Goal: Check status

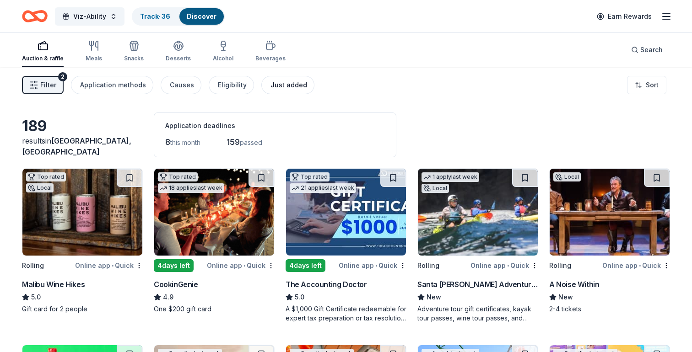
click at [284, 84] on div "Just added" at bounding box center [288, 85] width 37 height 11
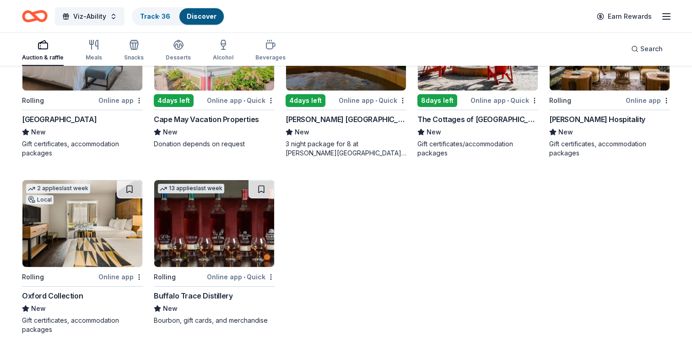
scroll to position [342, 0]
click at [93, 54] on div "Meals" at bounding box center [94, 57] width 16 height 7
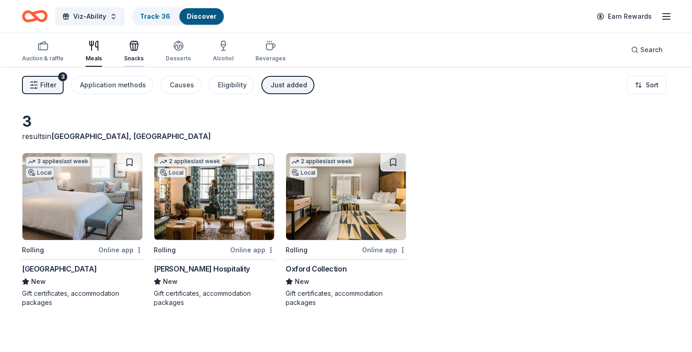
click at [133, 54] on div "Snacks" at bounding box center [134, 51] width 20 height 22
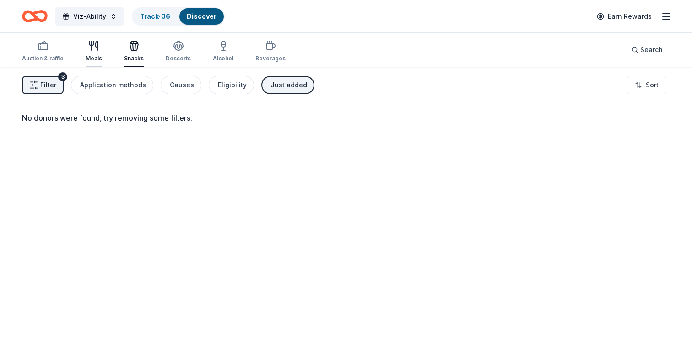
click at [93, 49] on icon "button" at bounding box center [93, 45] width 11 height 11
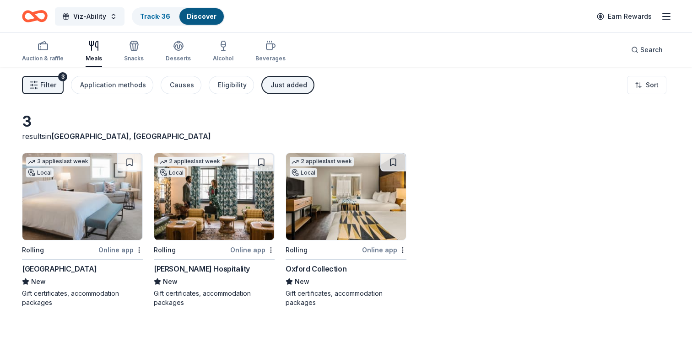
click at [292, 87] on div "Just added" at bounding box center [288, 85] width 37 height 11
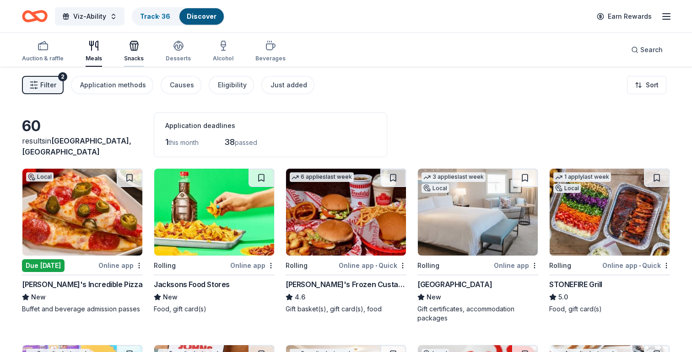
click at [131, 49] on icon "button" at bounding box center [134, 45] width 11 height 11
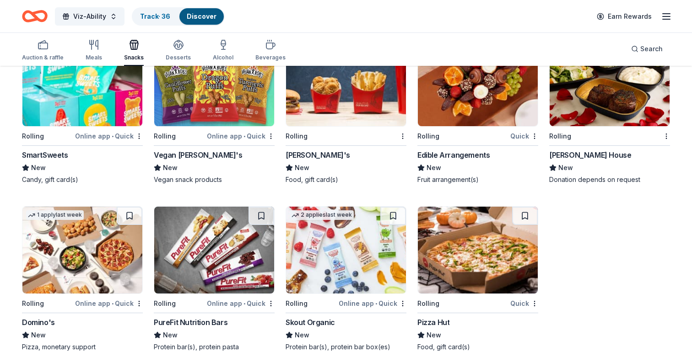
scroll to position [1366, 0]
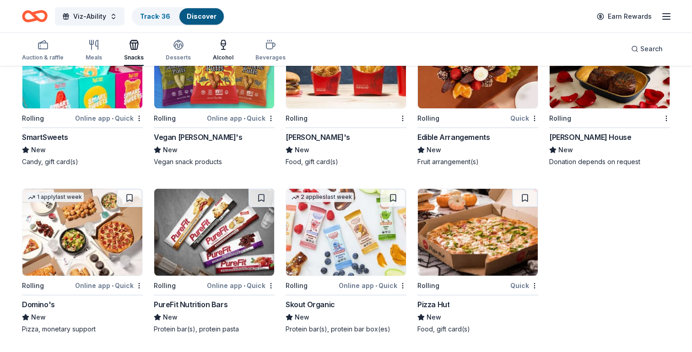
click at [225, 45] on icon "button" at bounding box center [223, 44] width 11 height 11
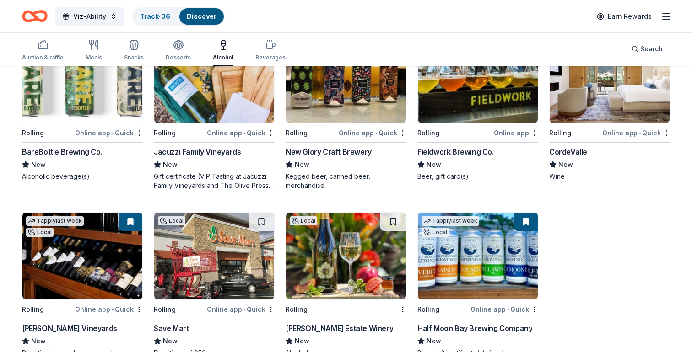
scroll to position [501, 0]
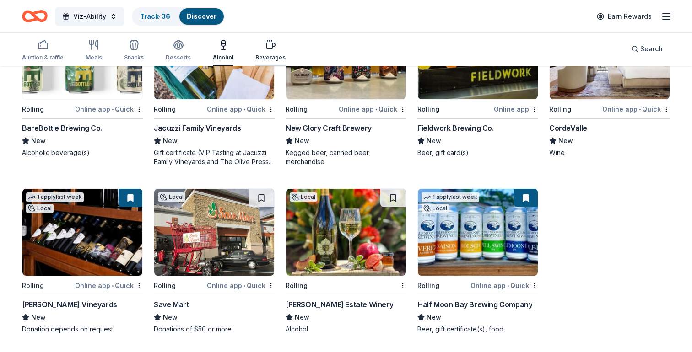
click at [268, 47] on icon "button" at bounding box center [270, 44] width 11 height 11
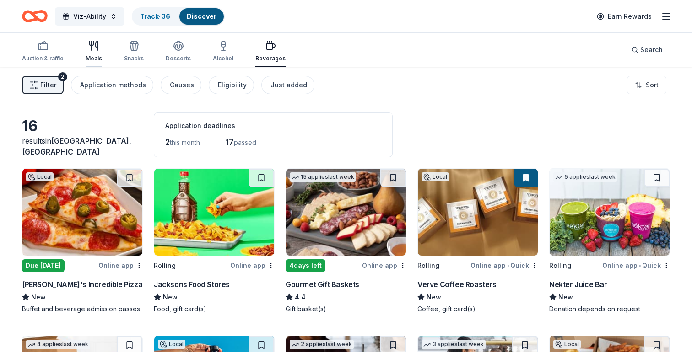
click at [96, 55] on div "Meals" at bounding box center [94, 58] width 16 height 7
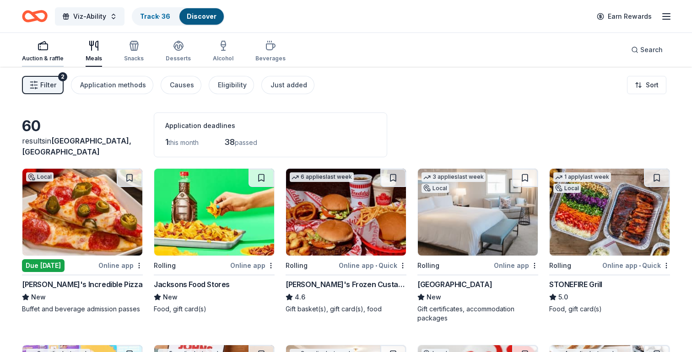
click at [44, 53] on div "Auction & raffle" at bounding box center [43, 51] width 42 height 22
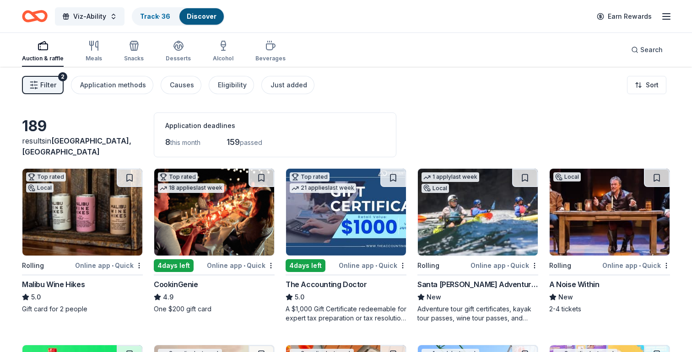
click at [44, 87] on span "Filter" at bounding box center [48, 85] width 16 height 11
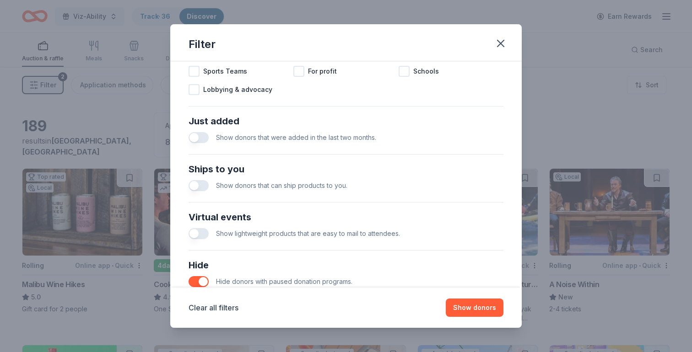
scroll to position [377, 0]
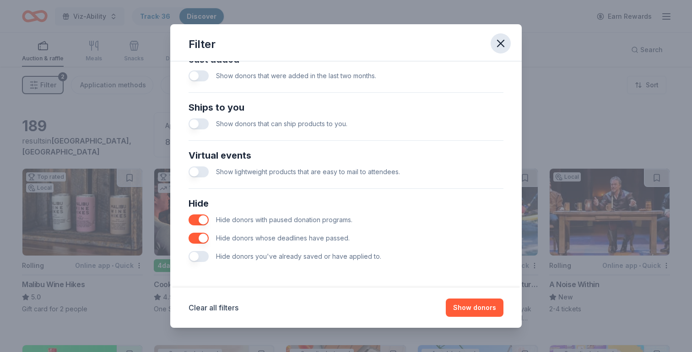
click at [497, 45] on icon "button" at bounding box center [500, 43] width 13 height 13
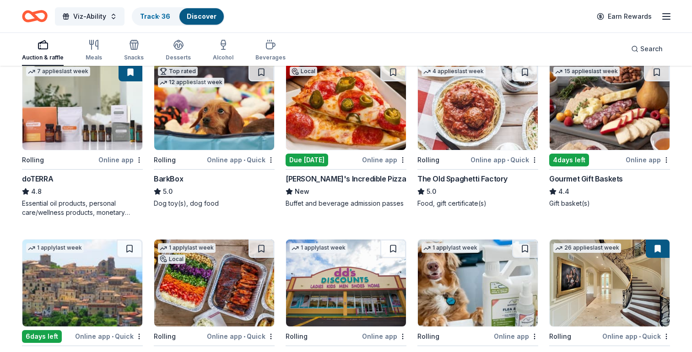
scroll to position [448, 0]
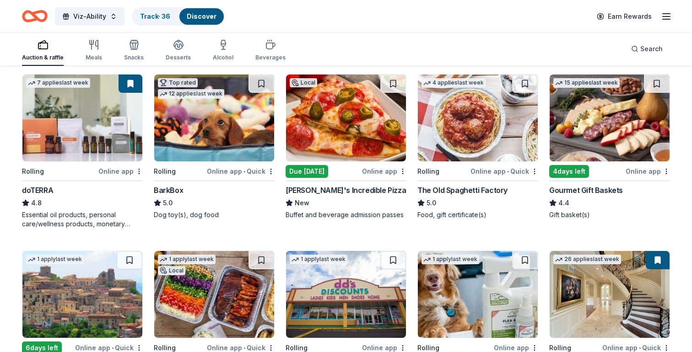
click at [129, 83] on button at bounding box center [131, 84] width 24 height 18
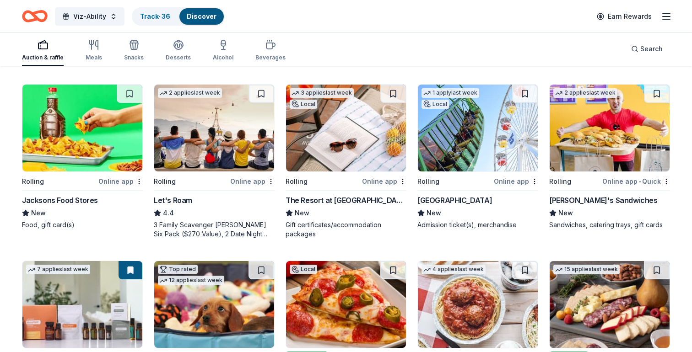
scroll to position [0, 0]
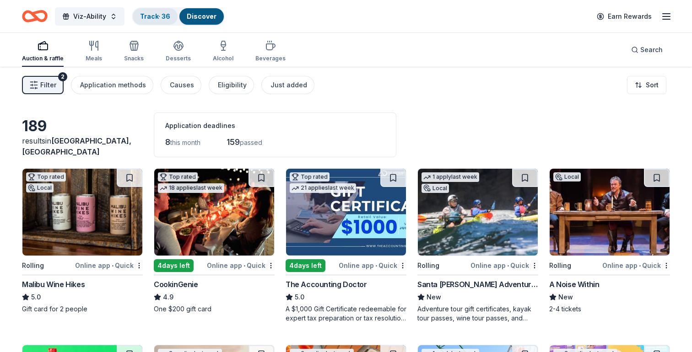
click at [147, 17] on link "Track · 36" at bounding box center [155, 16] width 30 height 8
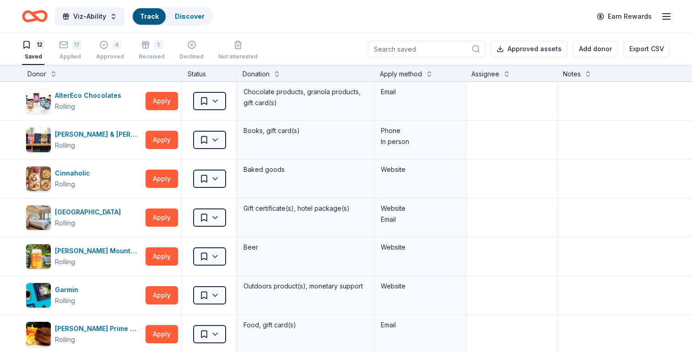
scroll to position [0, 0]
click at [76, 53] on div "Applied" at bounding box center [70, 56] width 22 height 7
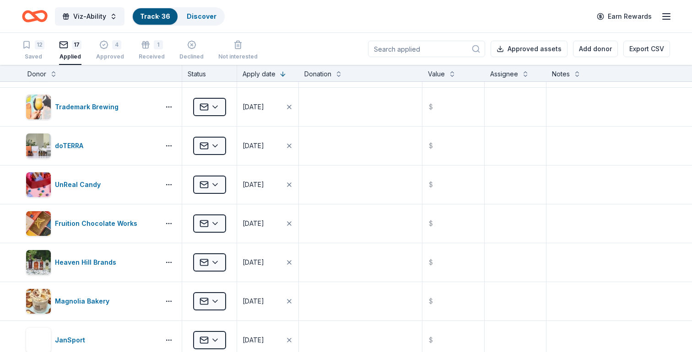
scroll to position [187, 0]
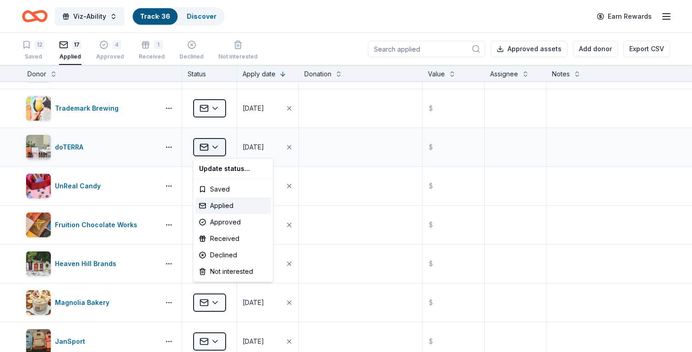
click at [211, 146] on html "Viz-Ability Track · 36 Discover Earn Rewards 12 Saved 17 Applied 4 Approved 1 R…" at bounding box center [346, 176] width 692 height 352
click at [235, 252] on div "Declined" at bounding box center [233, 255] width 76 height 16
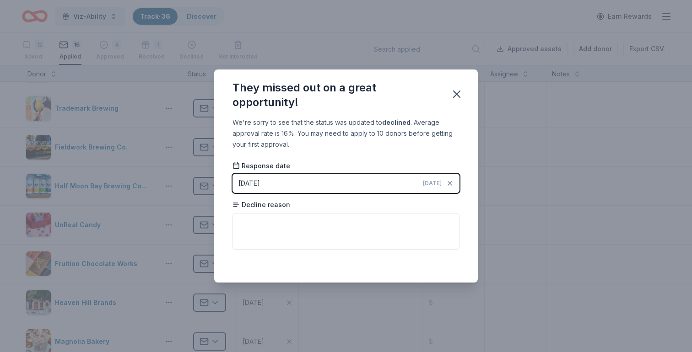
click at [325, 188] on button "10/11/2025 Today" at bounding box center [345, 183] width 227 height 19
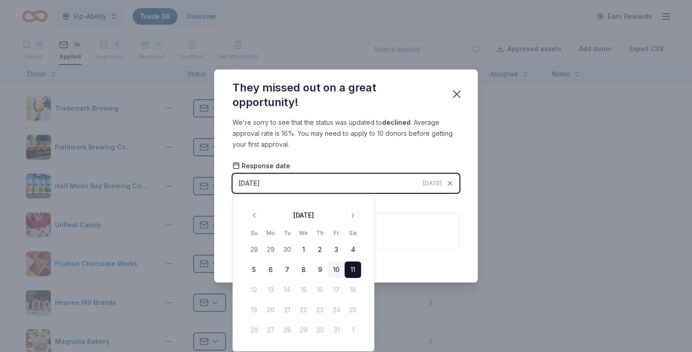
click at [333, 267] on button "10" at bounding box center [336, 270] width 16 height 16
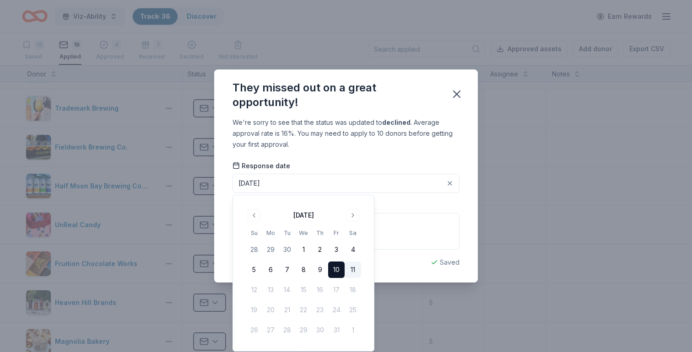
click at [419, 151] on div "We're sorry to see that the status was updated to declined . Average approval r…" at bounding box center [346, 199] width 264 height 165
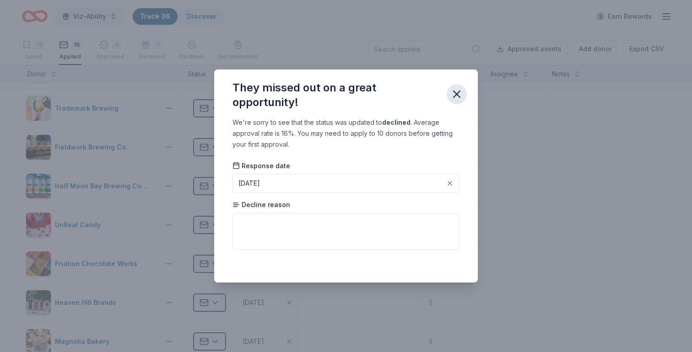
click at [454, 93] on icon "button" at bounding box center [457, 94] width 6 height 6
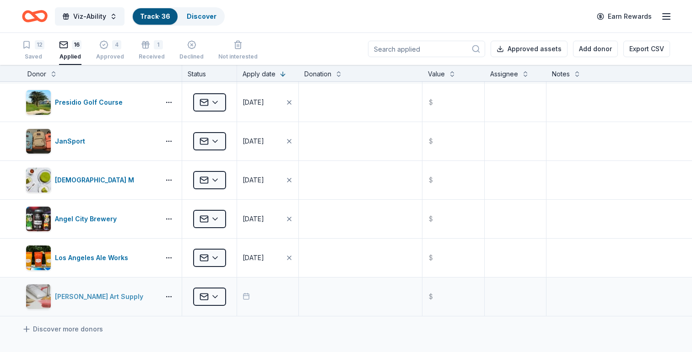
scroll to position [214, 0]
